Goal: Find specific page/section: Find specific page/section

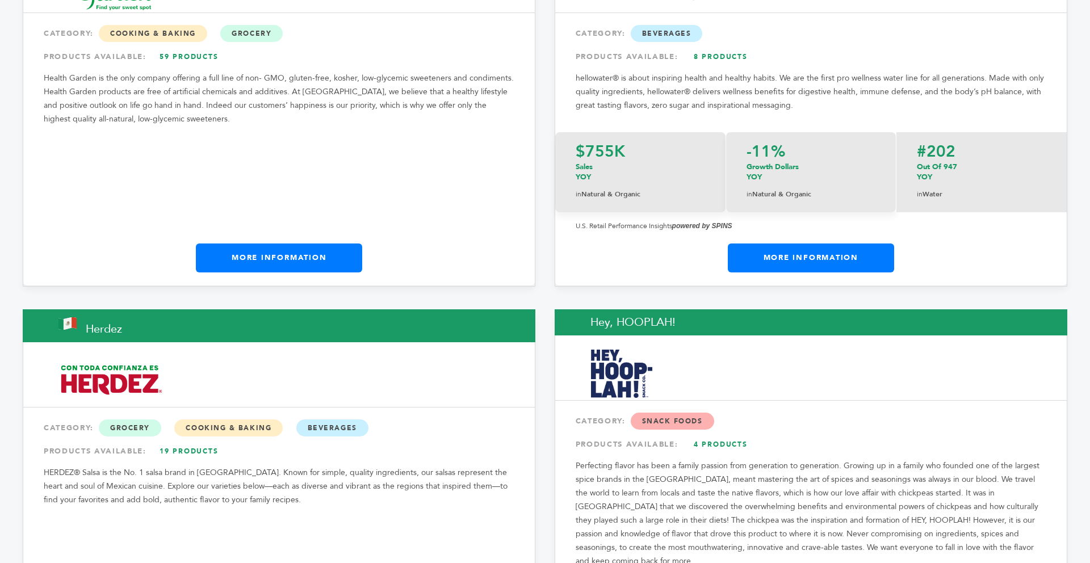
drag, startPoint x: 1085, startPoint y: 200, endPoint x: 1084, endPoint y: 208, distance: 8.0
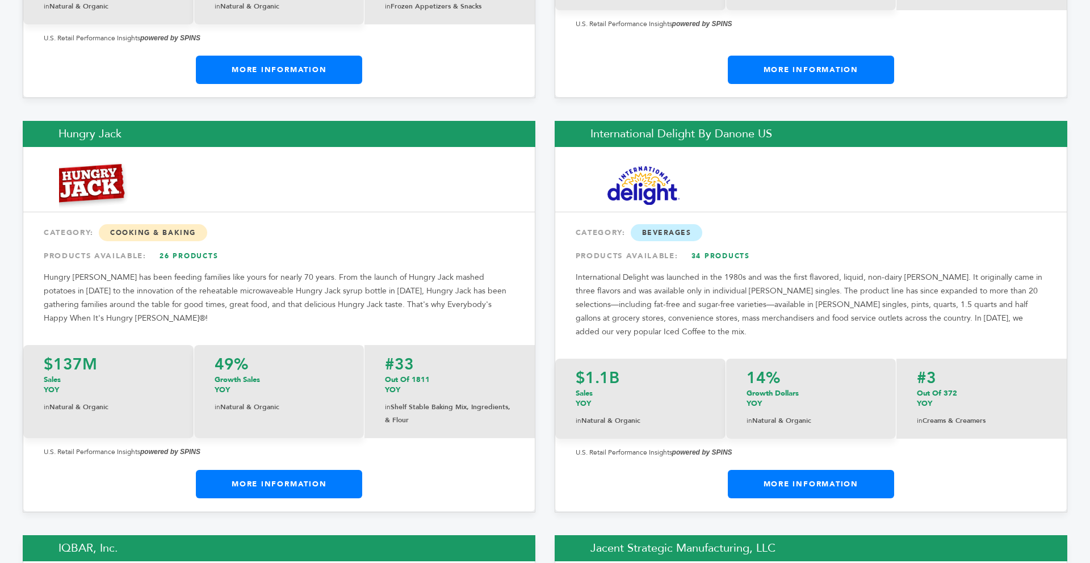
scroll to position [9014, 0]
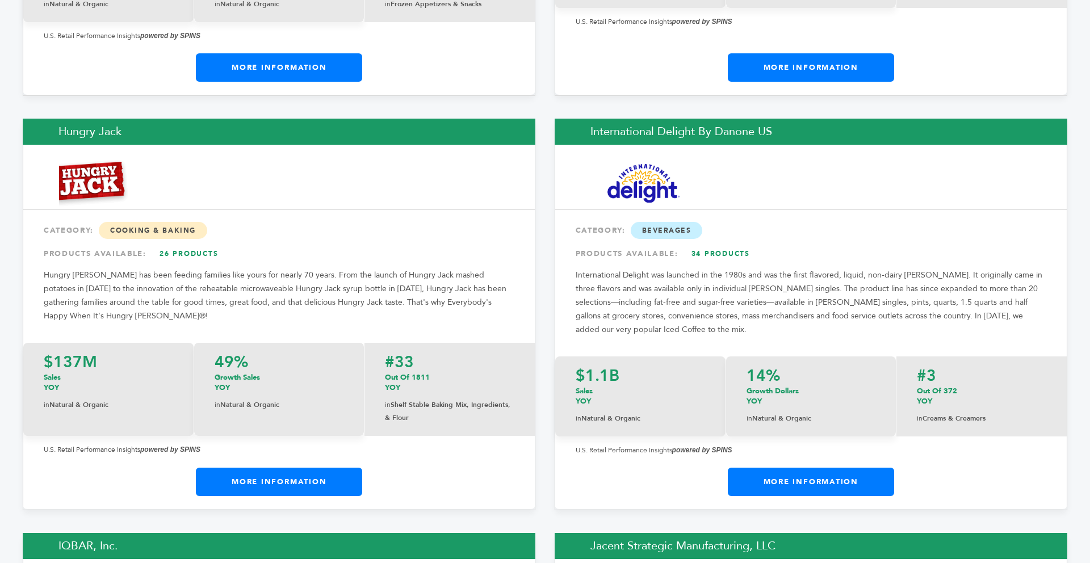
click at [234, 468] on link "More Information" at bounding box center [279, 482] width 166 height 28
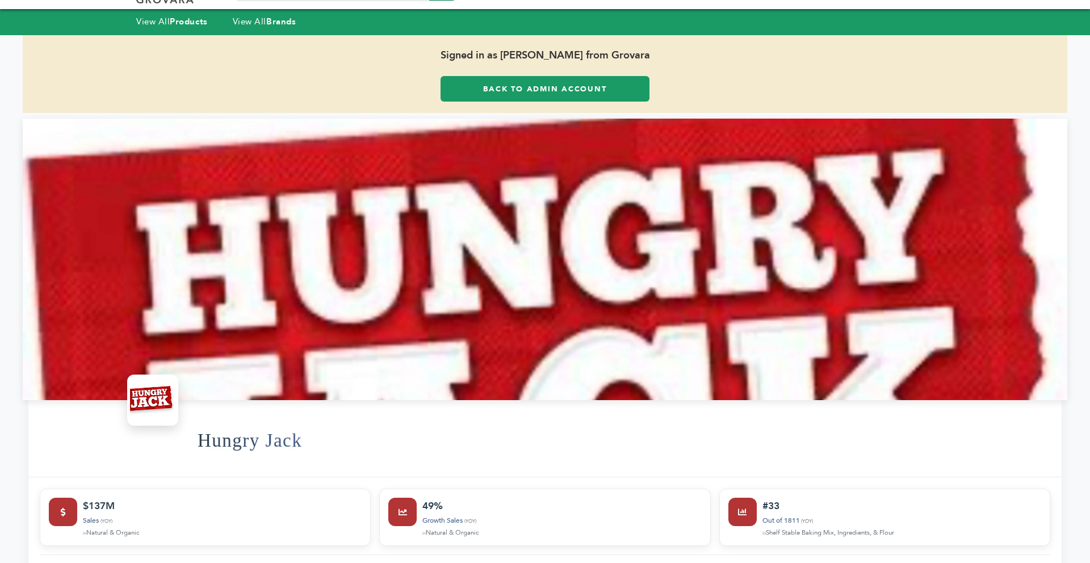
scroll to position [23, 0]
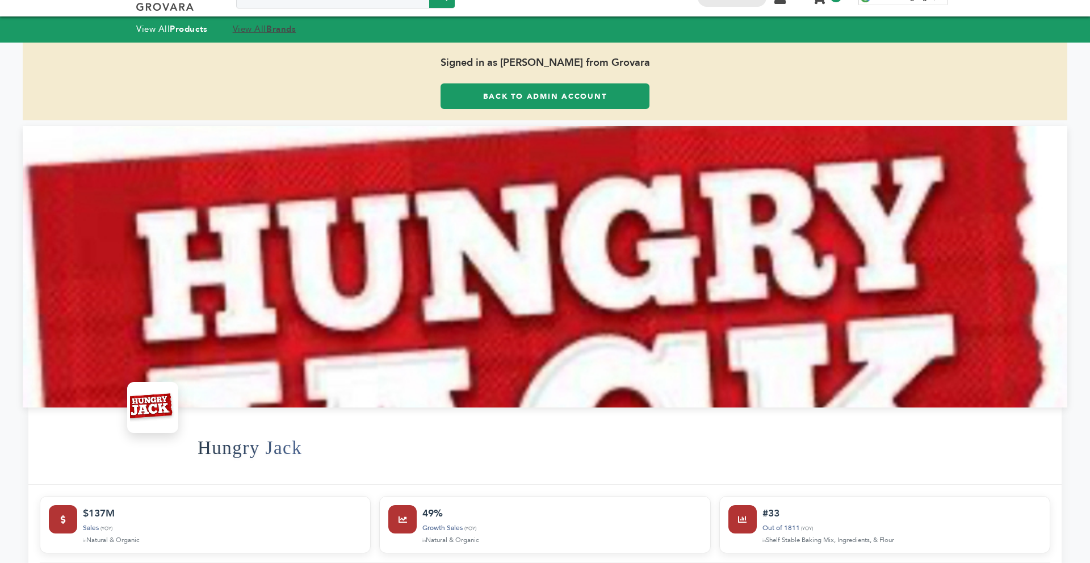
click at [269, 27] on link "View All Brands" at bounding box center [265, 28] width 64 height 11
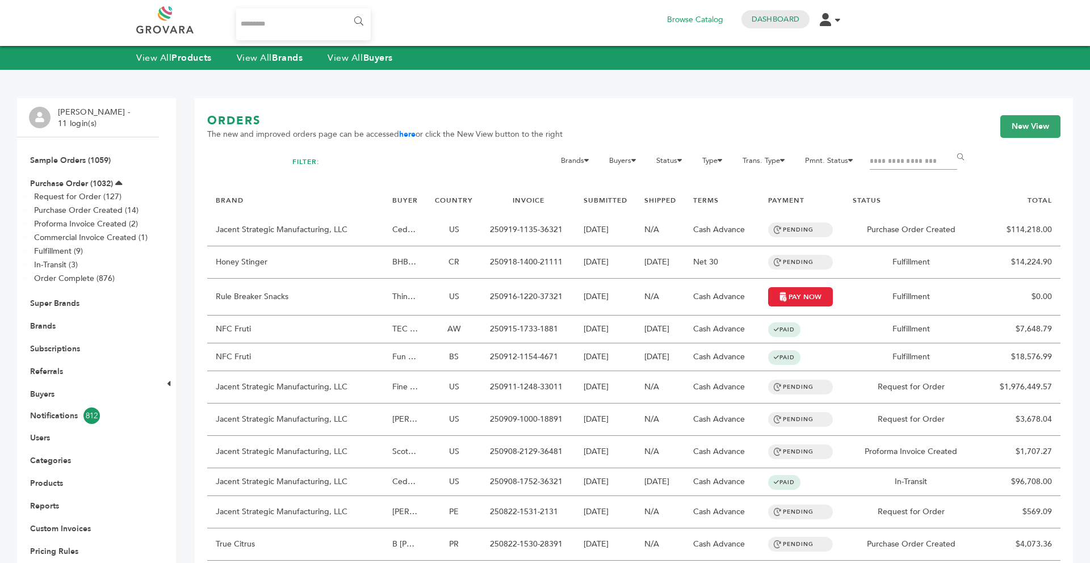
click at [57, 320] on li "Brands" at bounding box center [88, 325] width 118 height 23
click at [56, 325] on li "Brands" at bounding box center [88, 325] width 118 height 23
click at [50, 325] on link "Brands" at bounding box center [43, 326] width 26 height 11
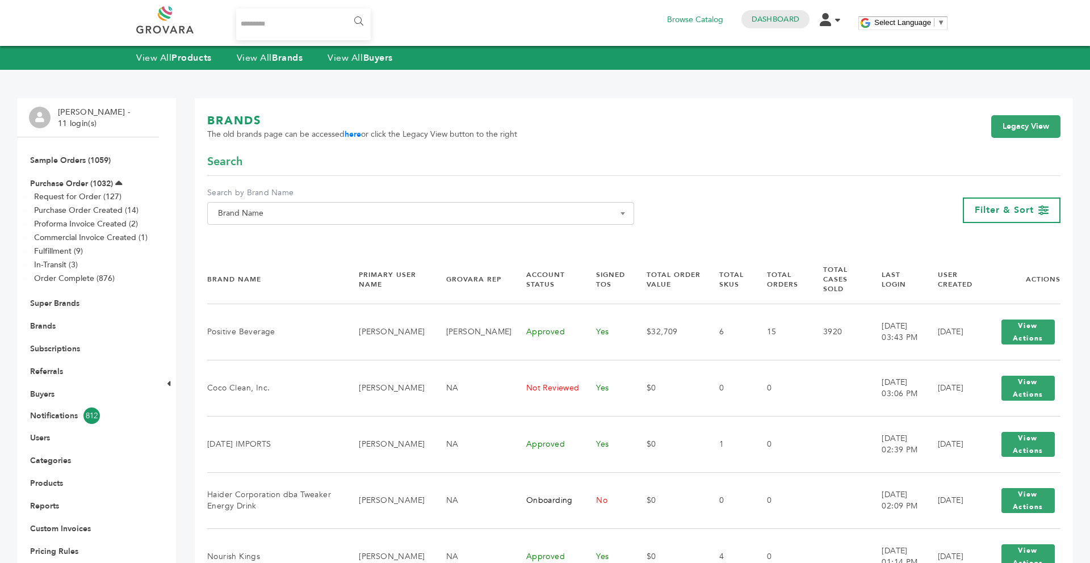
click at [512, 221] on span "Brand Name" at bounding box center [420, 213] width 414 height 16
click at [482, 228] on input "Search" at bounding box center [420, 234] width 421 height 14
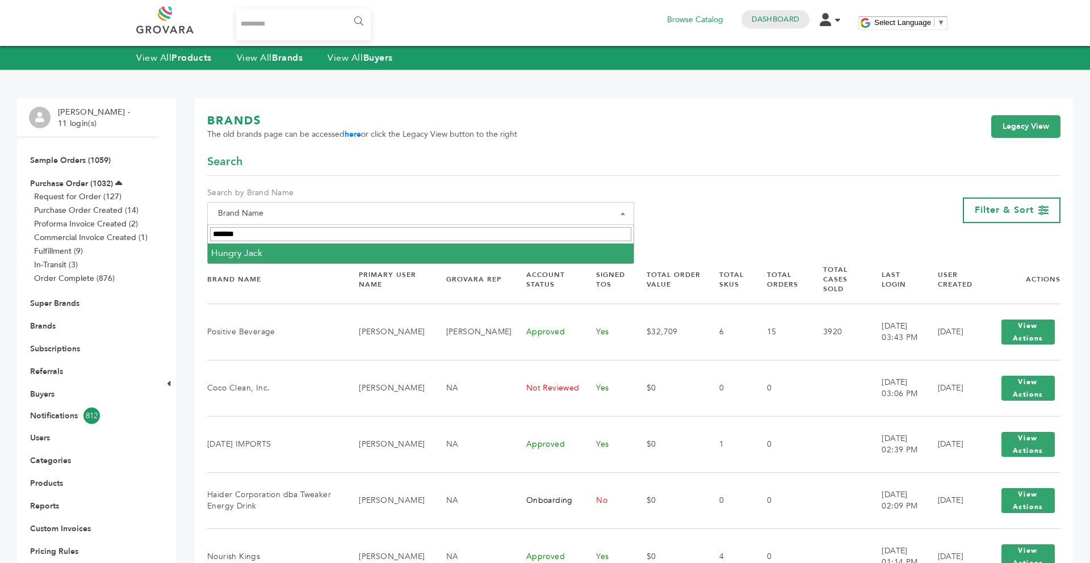
type input "******"
select select "**********"
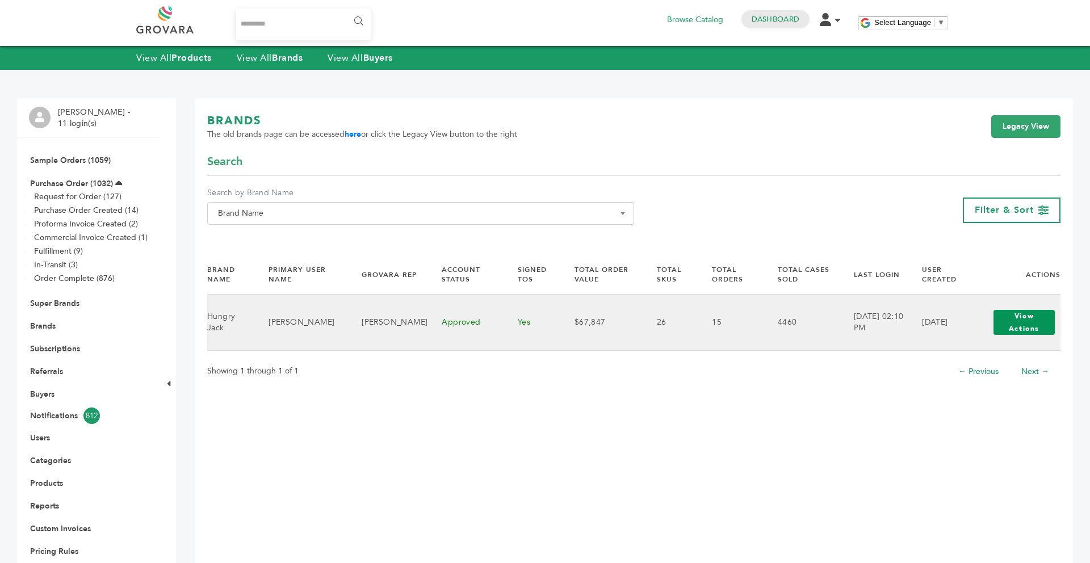
click at [1013, 325] on button "View Actions" at bounding box center [1023, 322] width 61 height 25
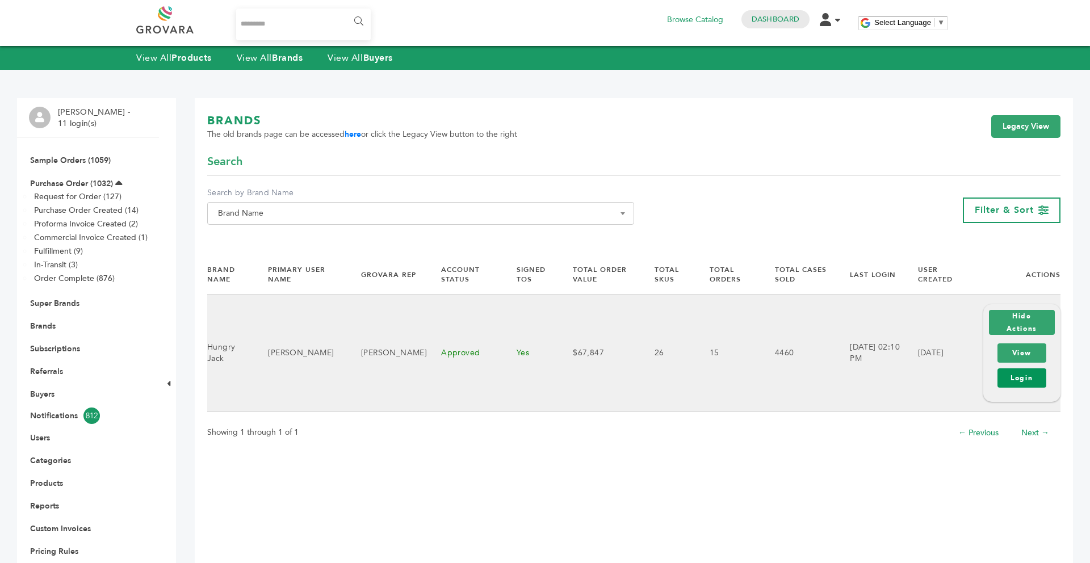
click at [1010, 386] on link "Login" at bounding box center [1021, 377] width 49 height 19
